Goal: Task Accomplishment & Management: Use online tool/utility

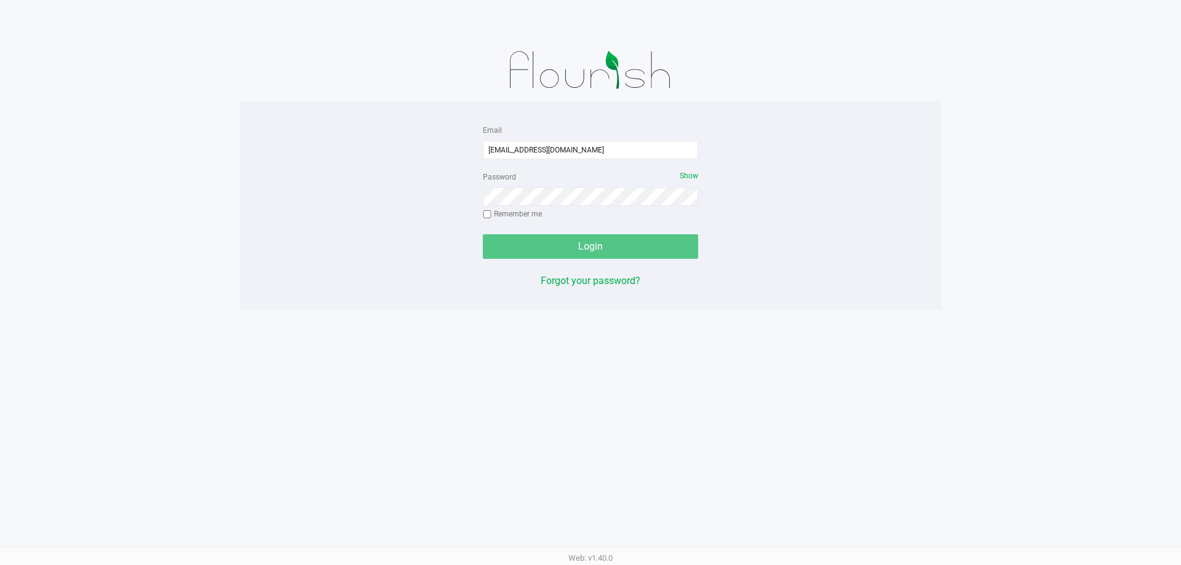
type input "[EMAIL_ADDRESS][DOMAIN_NAME]"
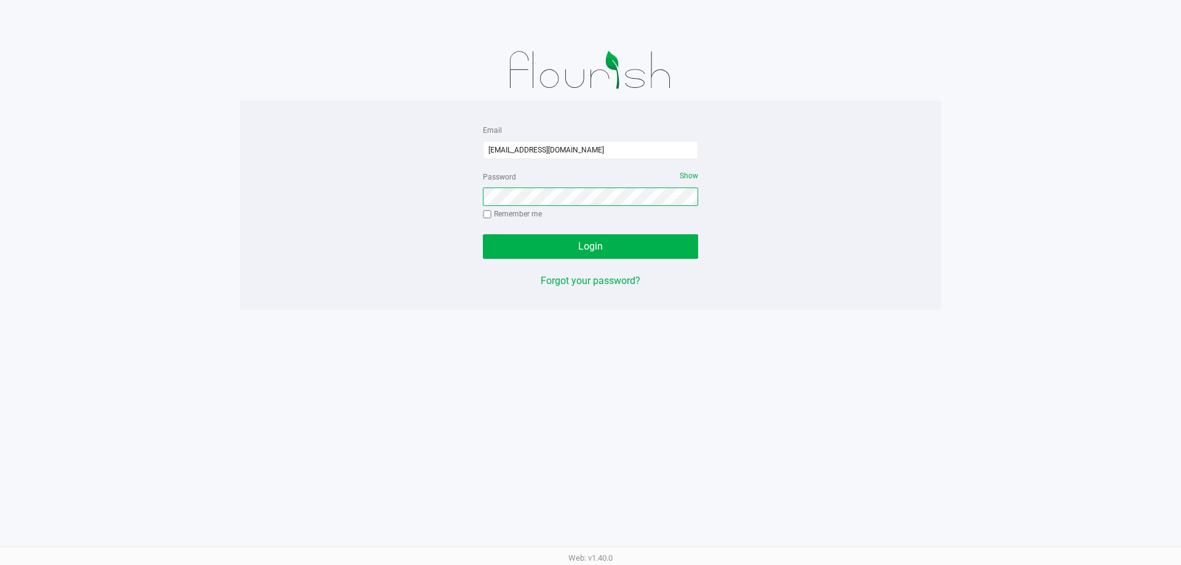
click at [483, 234] on button "Login" at bounding box center [590, 246] width 215 height 25
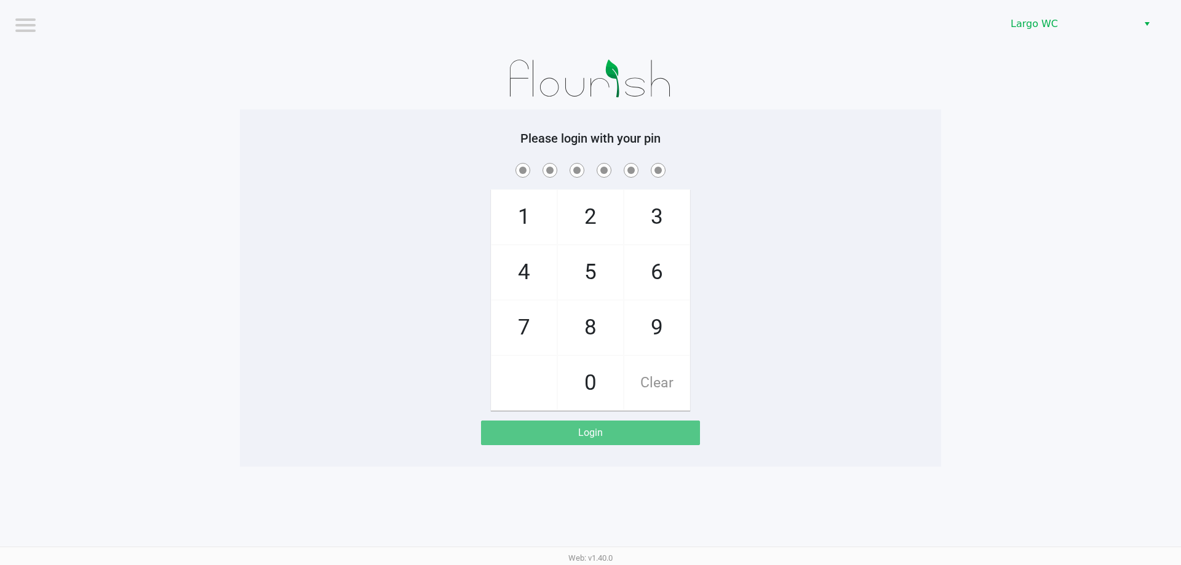
click at [1109, 7] on div "Largo WC" at bounding box center [890, 24] width 581 height 48
click at [1107, 16] on span "Largo WC" at bounding box center [1070, 24] width 135 height 22
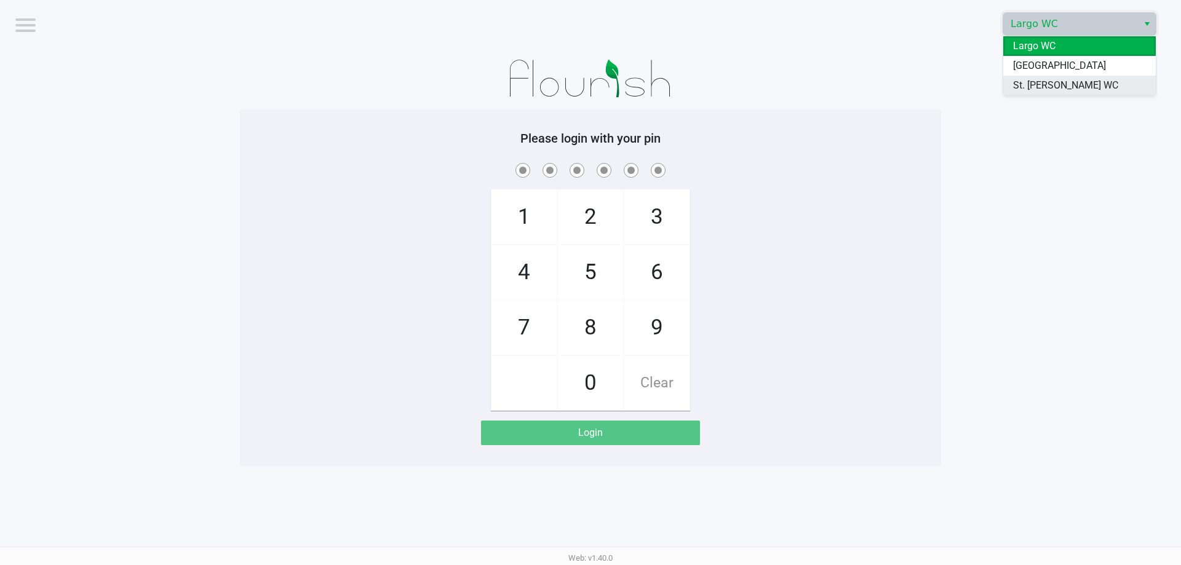
click at [1055, 84] on span "St. [PERSON_NAME] WC" at bounding box center [1065, 85] width 105 height 15
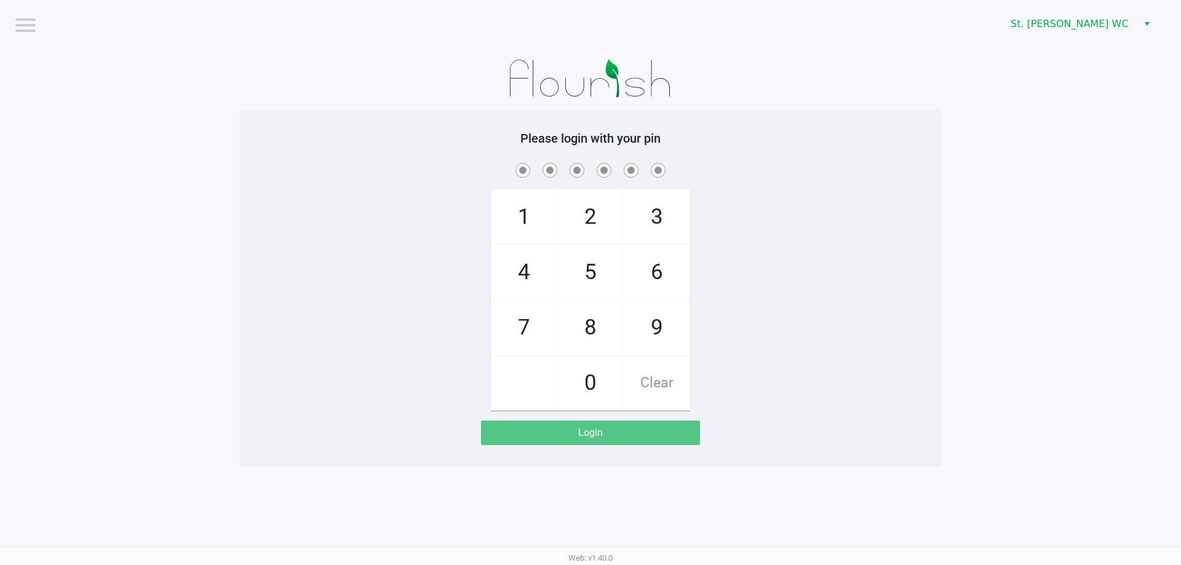
click at [1029, 88] on app-pos-login-wrapper "Logout St. [PERSON_NAME] WC Please login with your pin 1 4 7 2 5 8 0 3 6 9 Clea…" at bounding box center [590, 233] width 1181 height 467
checkbox input "true"
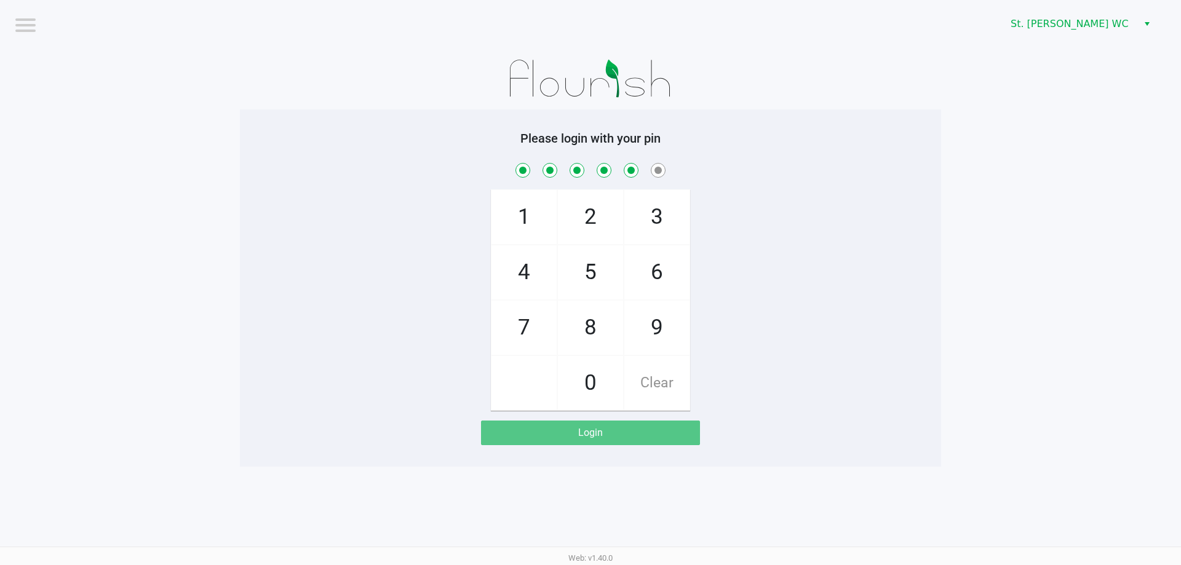
checkbox input "true"
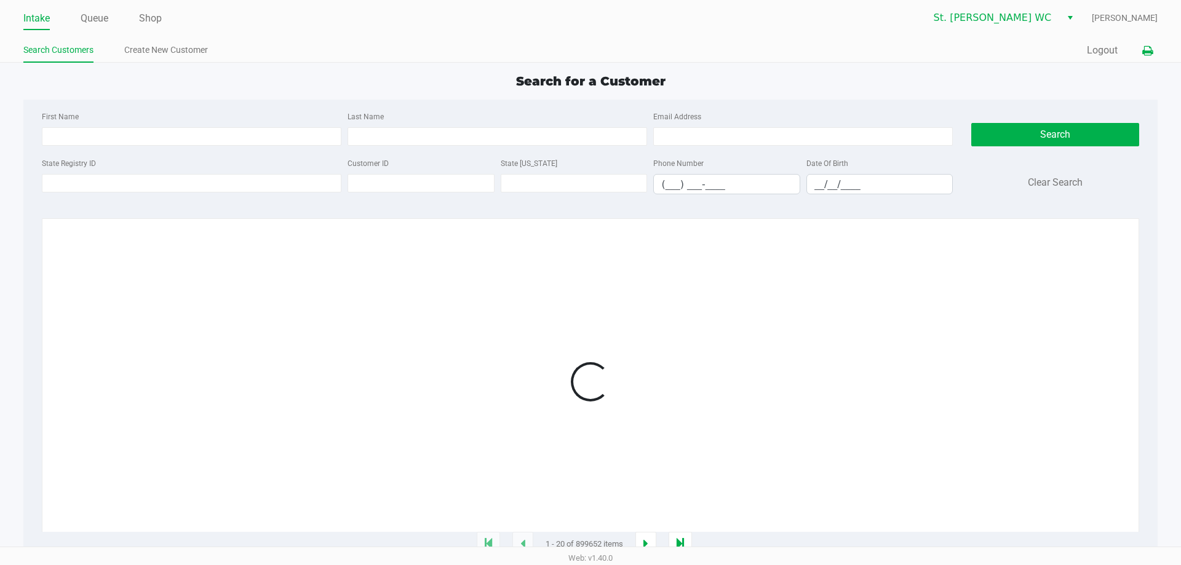
click at [1148, 49] on icon at bounding box center [1147, 51] width 10 height 9
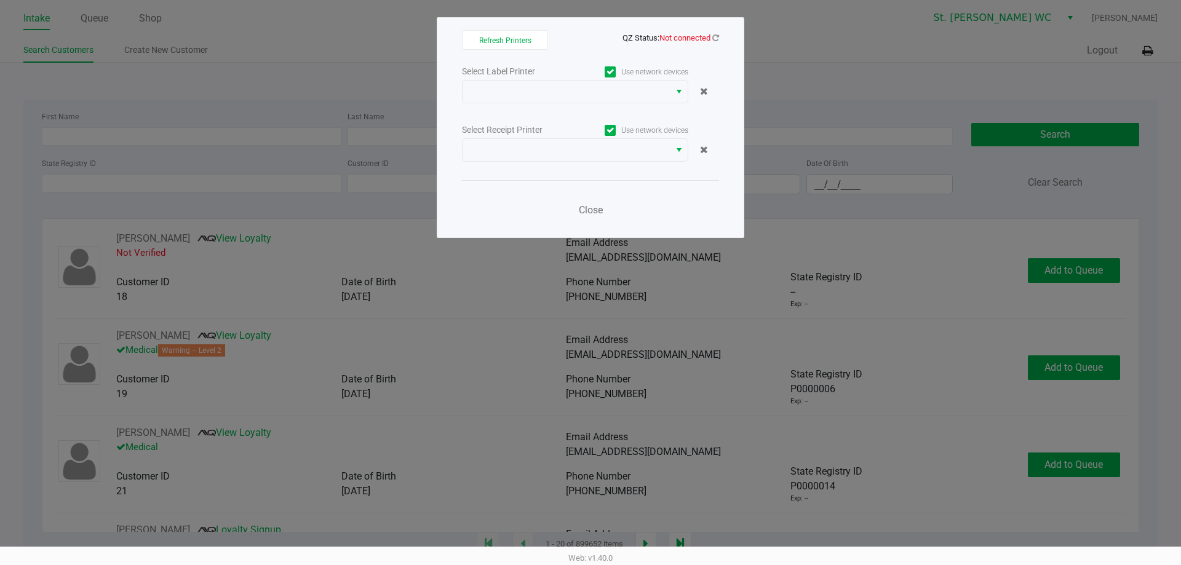
click at [719, 39] on div "Refresh Printers QZ Status: Not connected Select Label Printer Use network devi…" at bounding box center [591, 127] width 308 height 221
click at [716, 35] on icon at bounding box center [715, 38] width 7 height 8
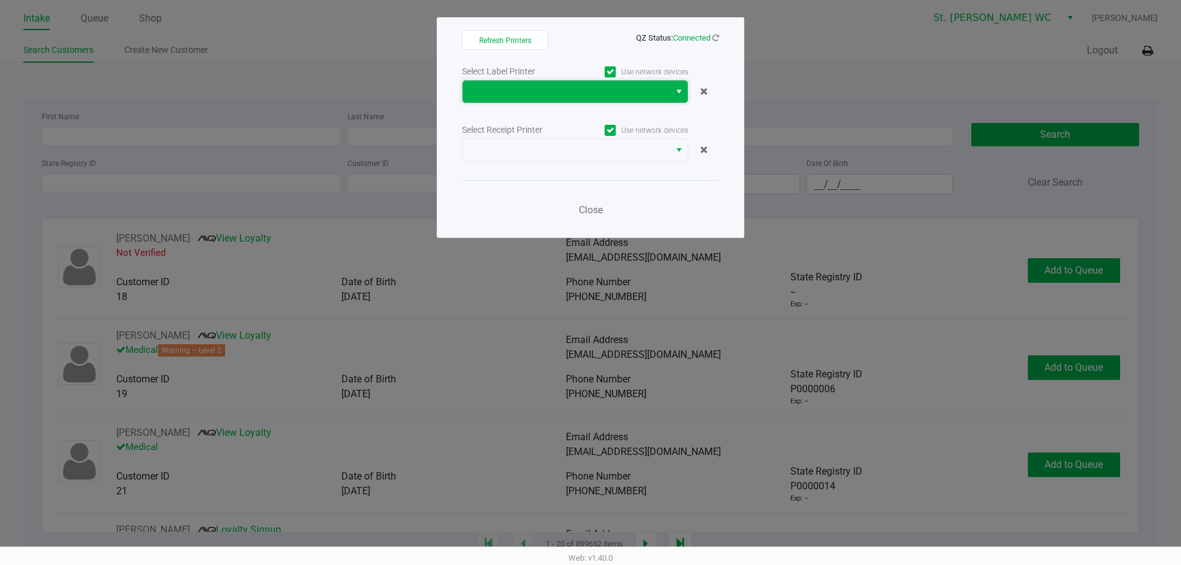
click at [642, 93] on span at bounding box center [566, 91] width 193 height 15
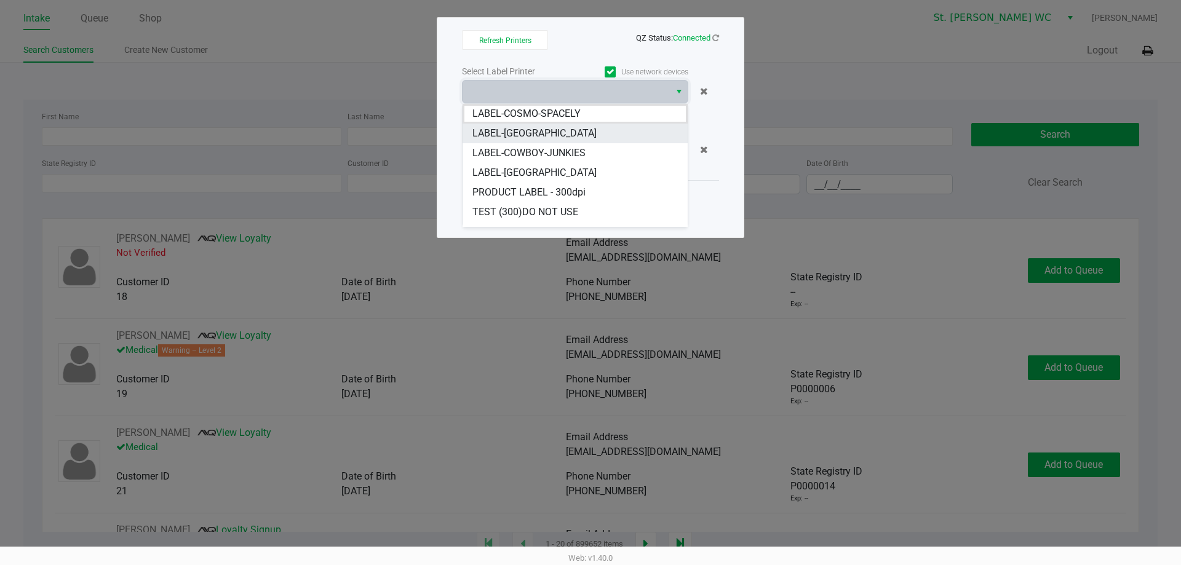
click at [609, 130] on li "LABEL-[GEOGRAPHIC_DATA]" at bounding box center [575, 134] width 225 height 20
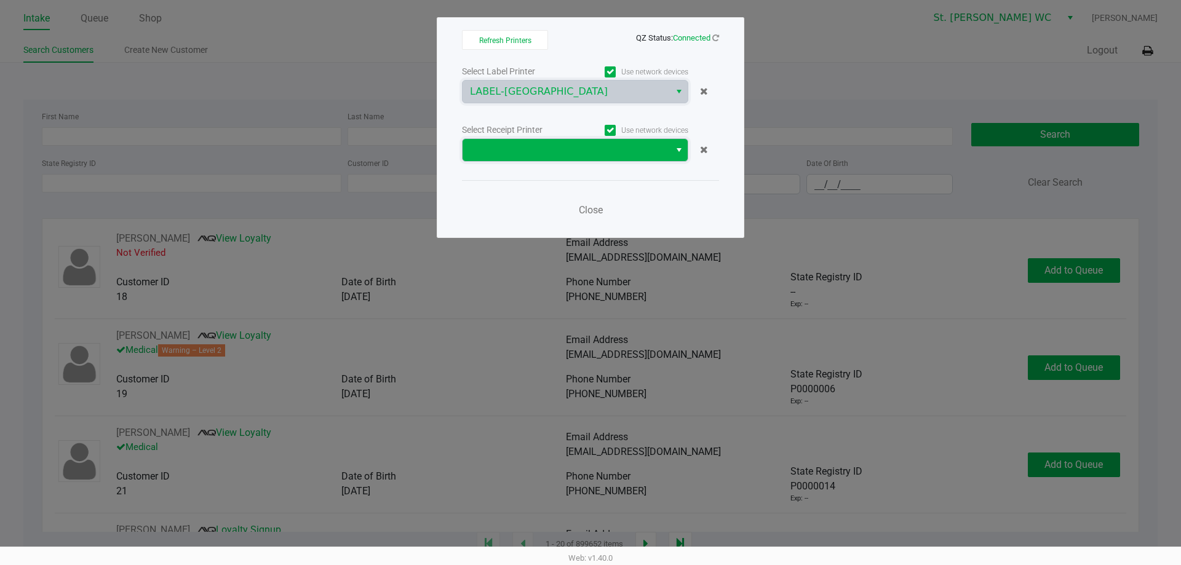
click at [602, 161] on span at bounding box center [566, 150] width 207 height 22
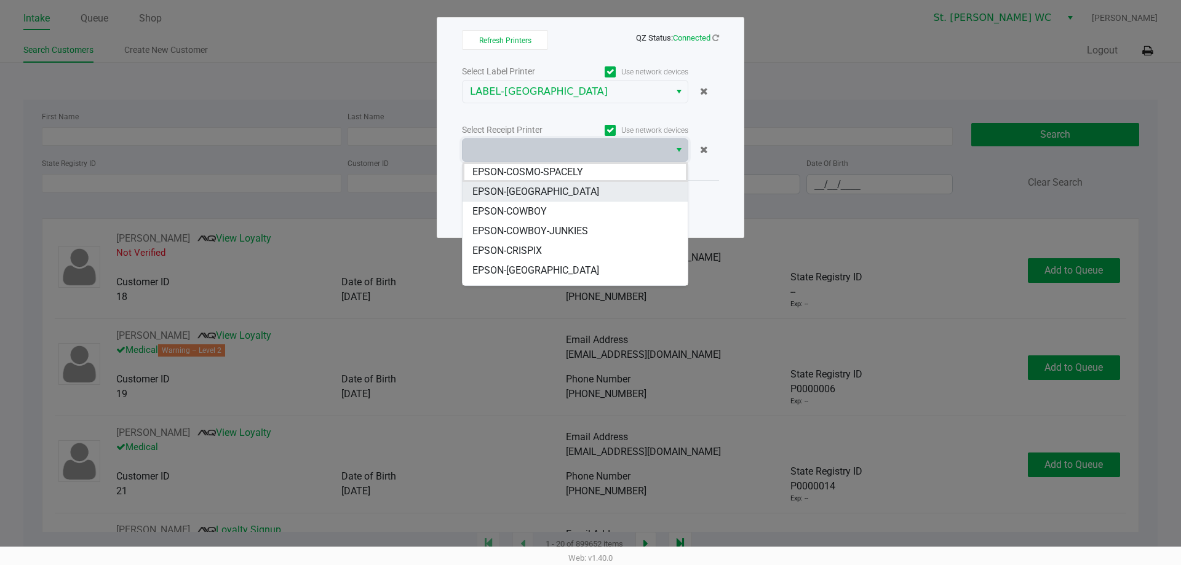
click at [589, 189] on li "EPSON-[GEOGRAPHIC_DATA]" at bounding box center [575, 192] width 225 height 20
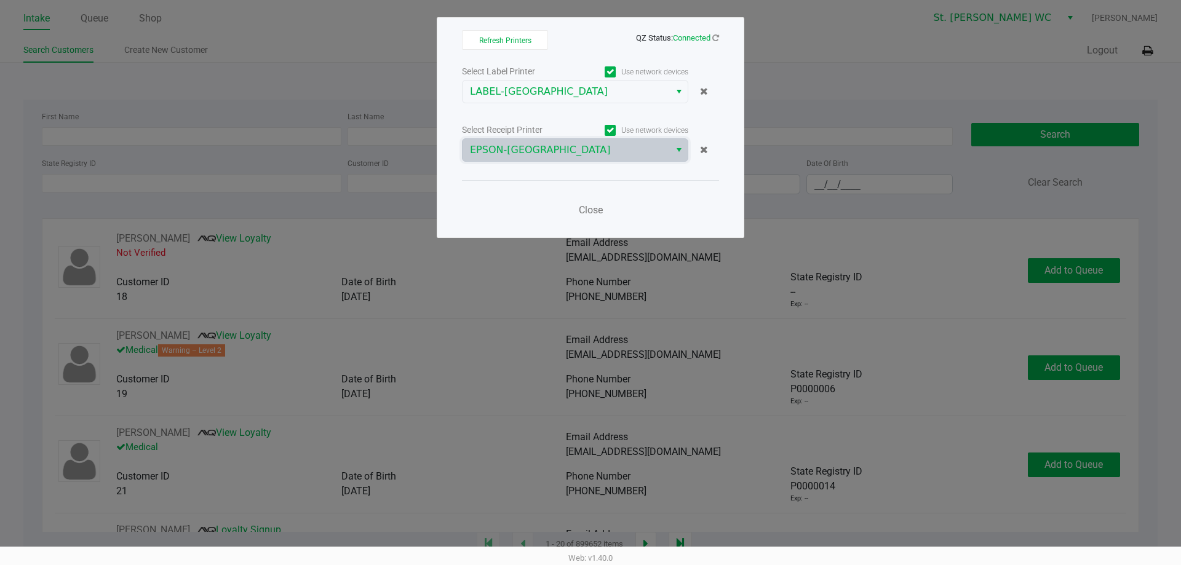
click at [588, 189] on div "Close" at bounding box center [590, 202] width 257 height 45
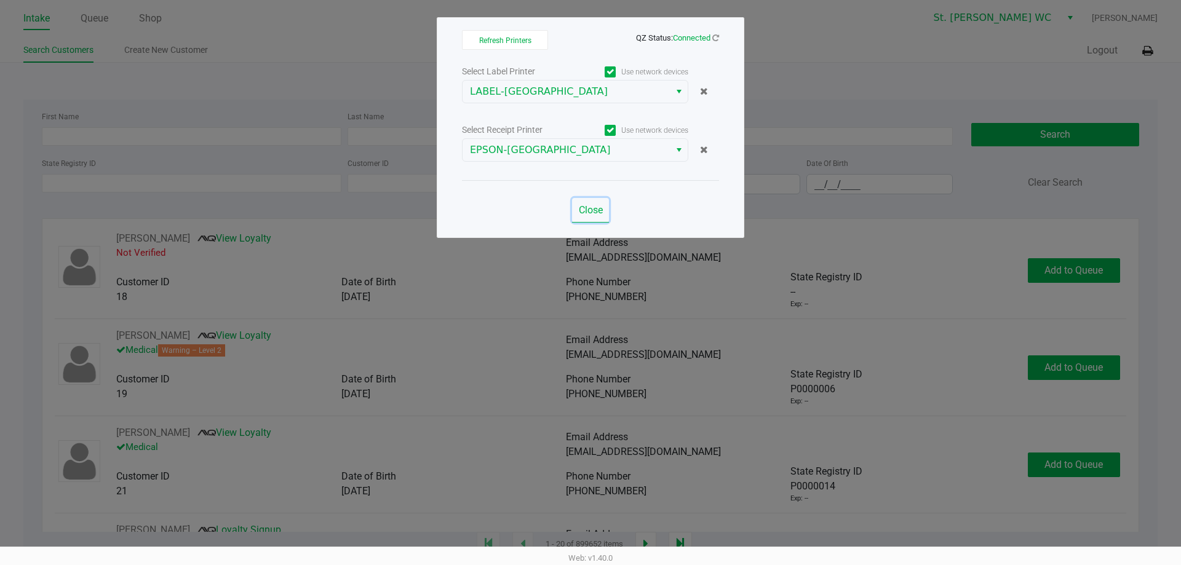
click at [583, 205] on span "Close" at bounding box center [591, 210] width 24 height 12
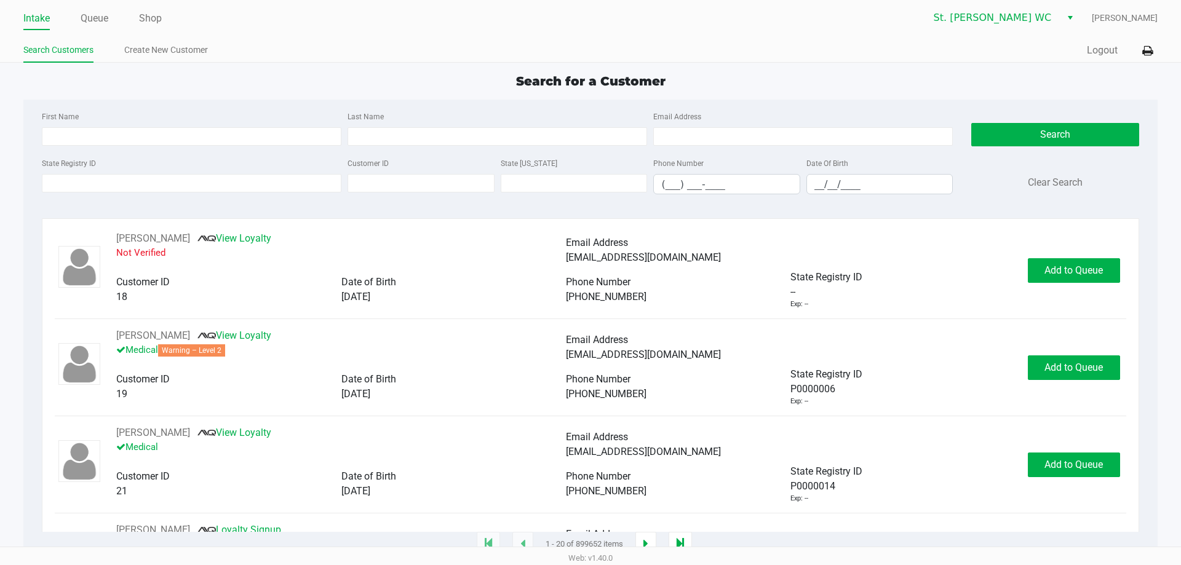
click at [171, 20] on ul "Intake Queue Shop" at bounding box center [306, 19] width 567 height 21
click at [160, 21] on link "Shop" at bounding box center [150, 18] width 23 height 17
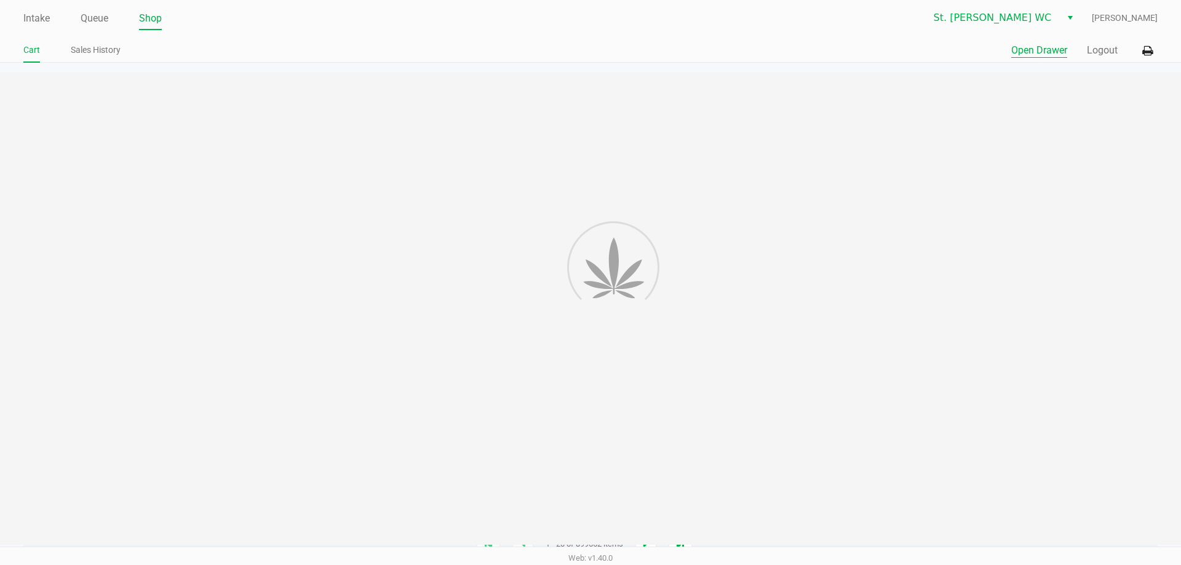
click at [1035, 53] on button "Open Drawer" at bounding box center [1039, 50] width 56 height 15
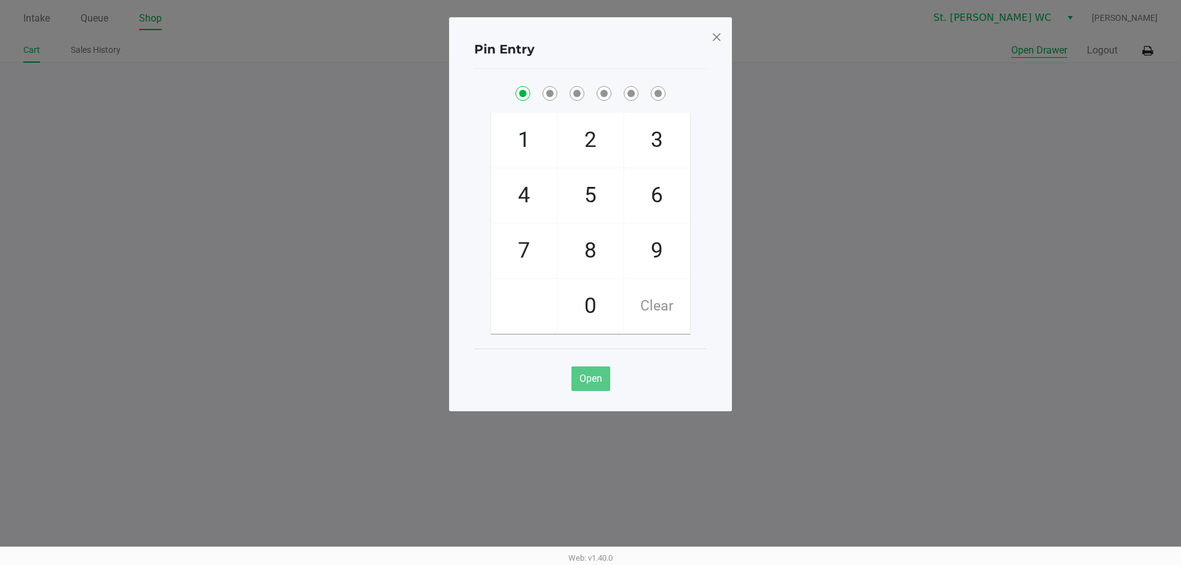
checkbox input "true"
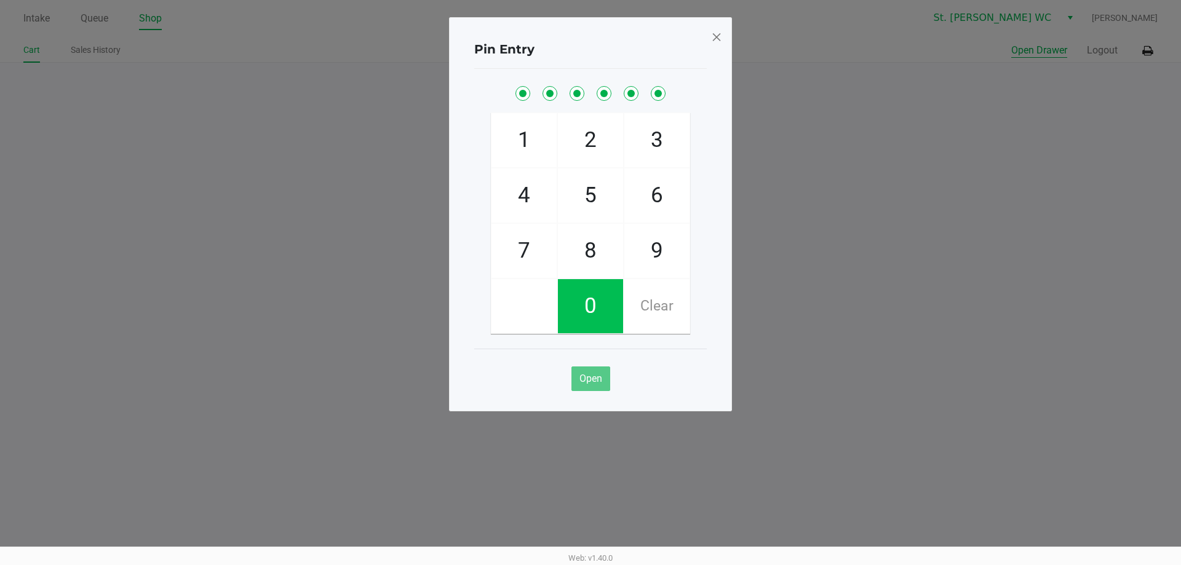
checkbox input "true"
click at [1011, 43] on button "Open Drawer" at bounding box center [1039, 50] width 56 height 15
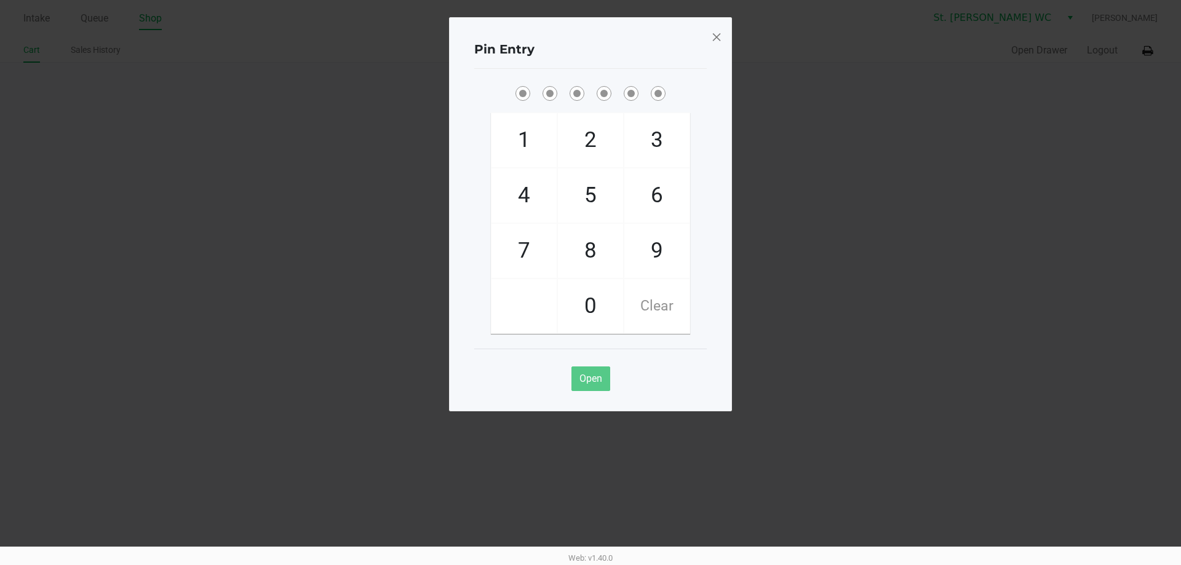
click at [712, 39] on span at bounding box center [716, 37] width 11 height 20
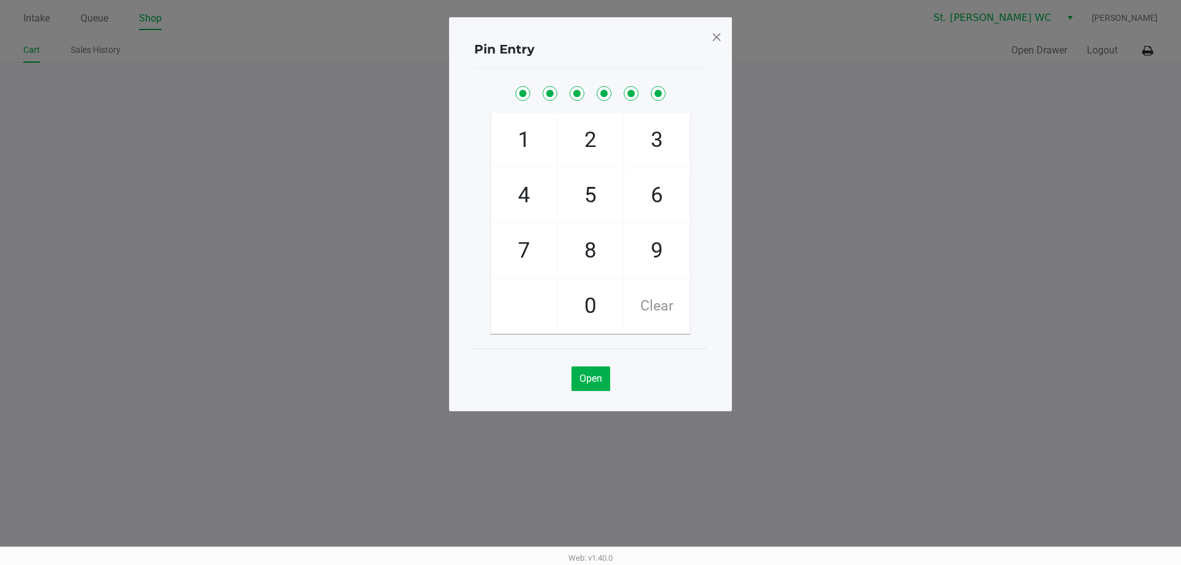
click at [712, 40] on div "Pin Entry 1 4 7 2 5 8 0 3 6 9 Clear Open" at bounding box center [590, 183] width 283 height 394
click at [712, 40] on span at bounding box center [716, 37] width 11 height 20
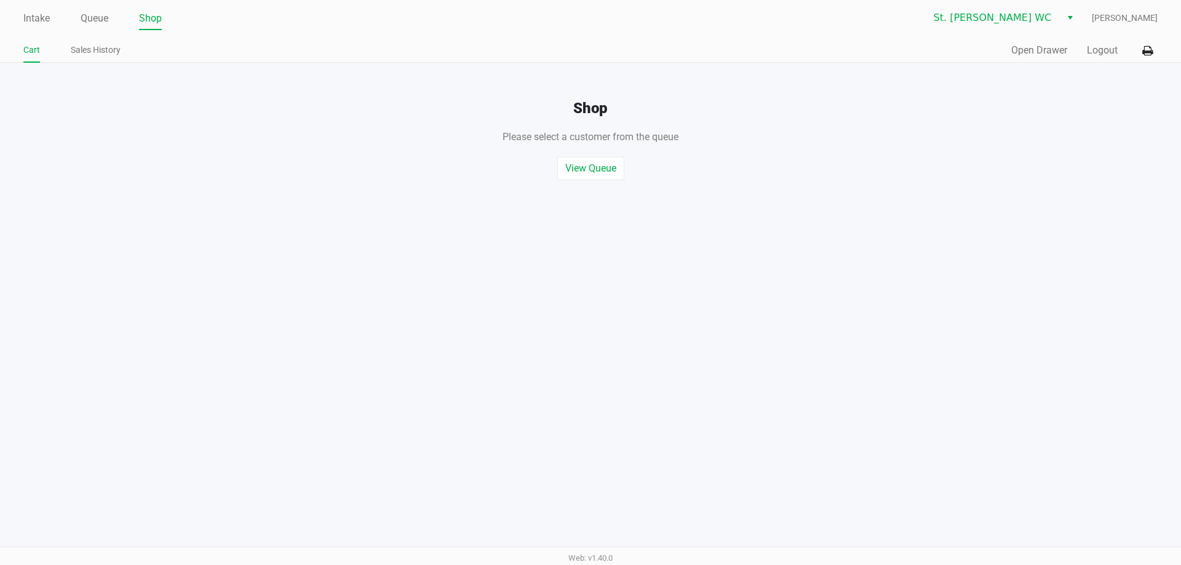
click at [731, 41] on div "Pin Entry 1 4 7 2 5 8 0 3 6 9 Clear Open" at bounding box center [590, 183] width 283 height 394
click at [1112, 49] on button "Logout" at bounding box center [1102, 50] width 31 height 15
